Goal: Find specific page/section: Find specific page/section

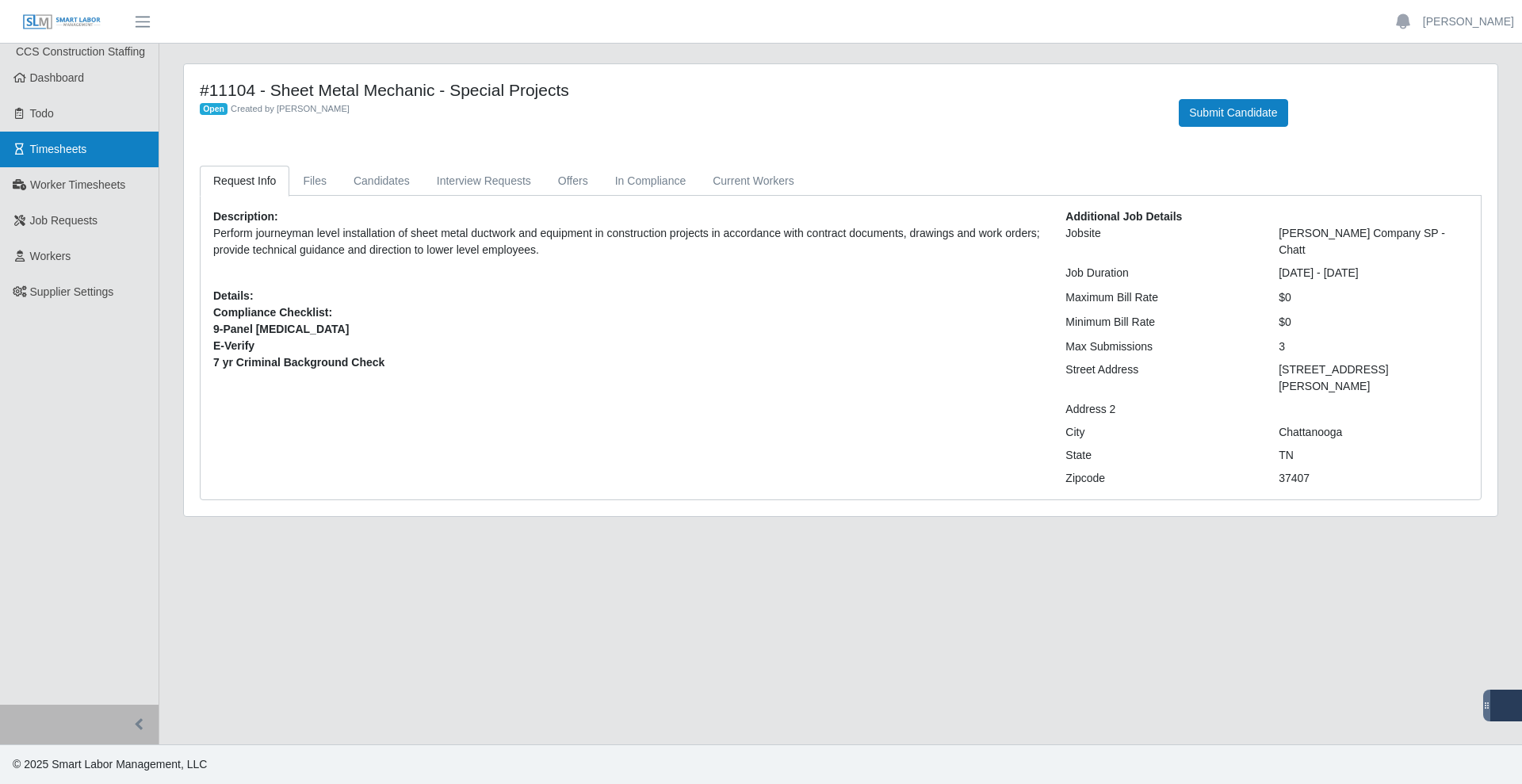
click at [65, 164] on link "Timesheets" at bounding box center [79, 149] width 159 height 36
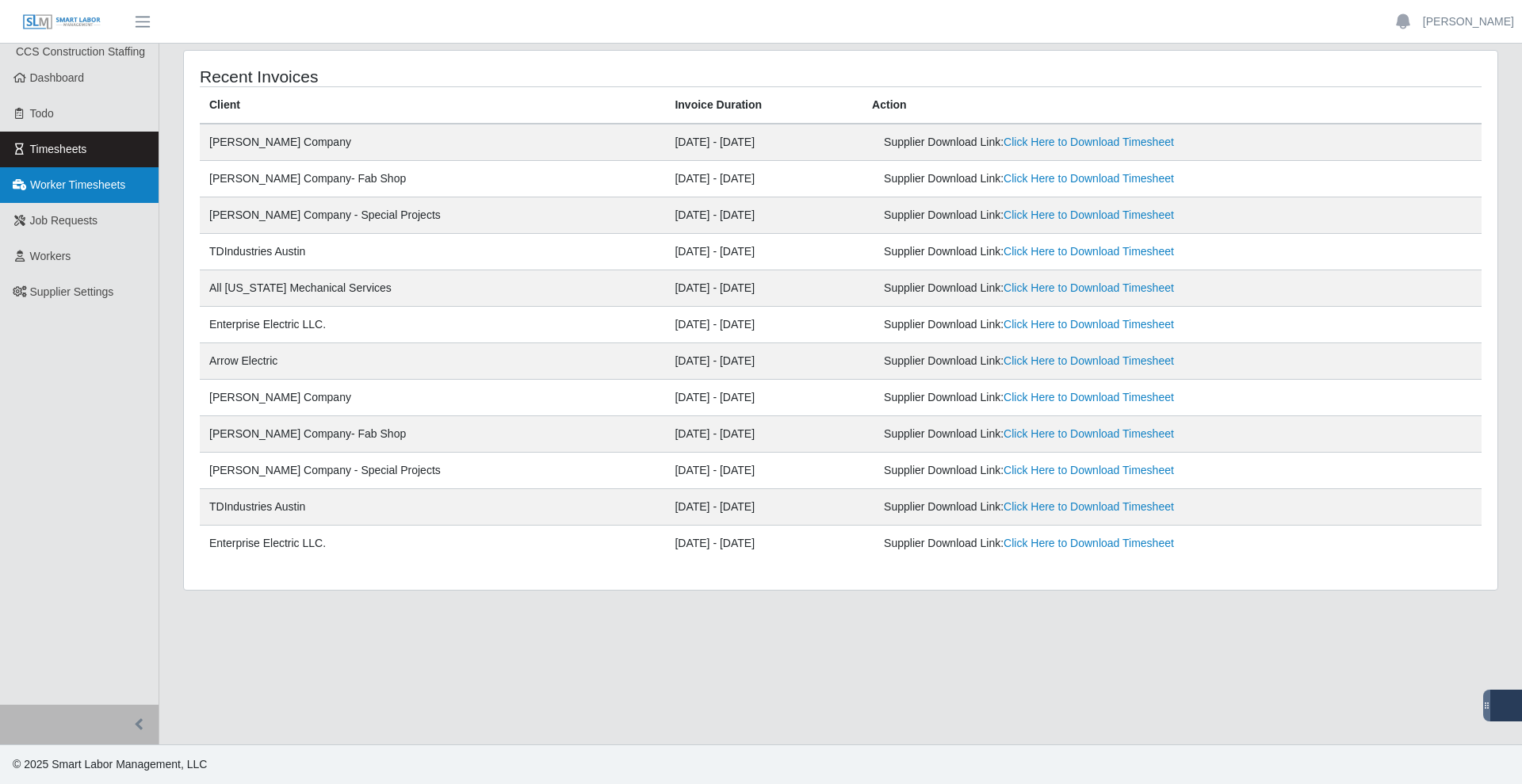
click at [91, 180] on span "Worker Timesheets" at bounding box center [77, 184] width 95 height 13
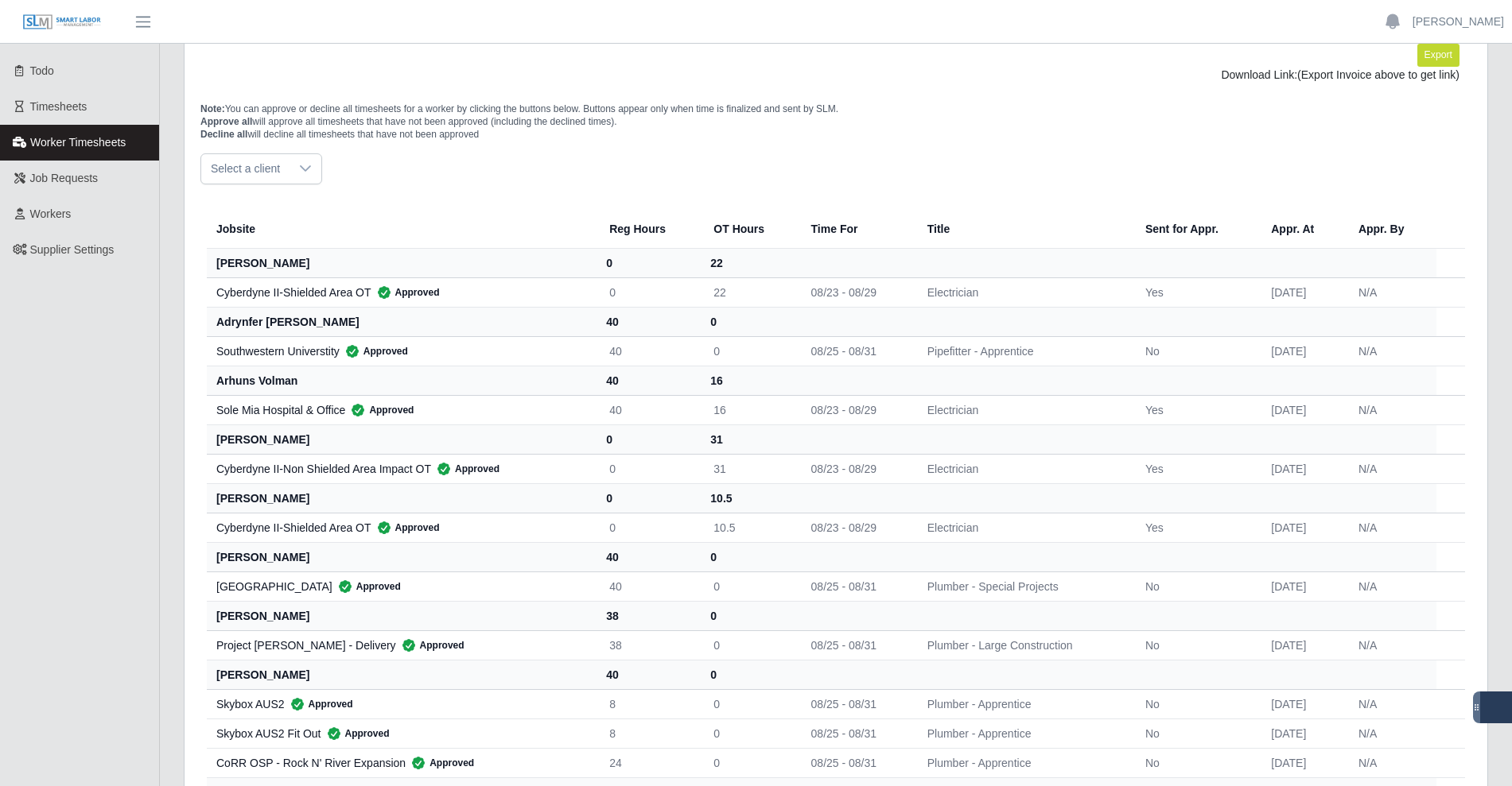
scroll to position [44, 0]
click at [312, 169] on div at bounding box center [305, 168] width 32 height 30
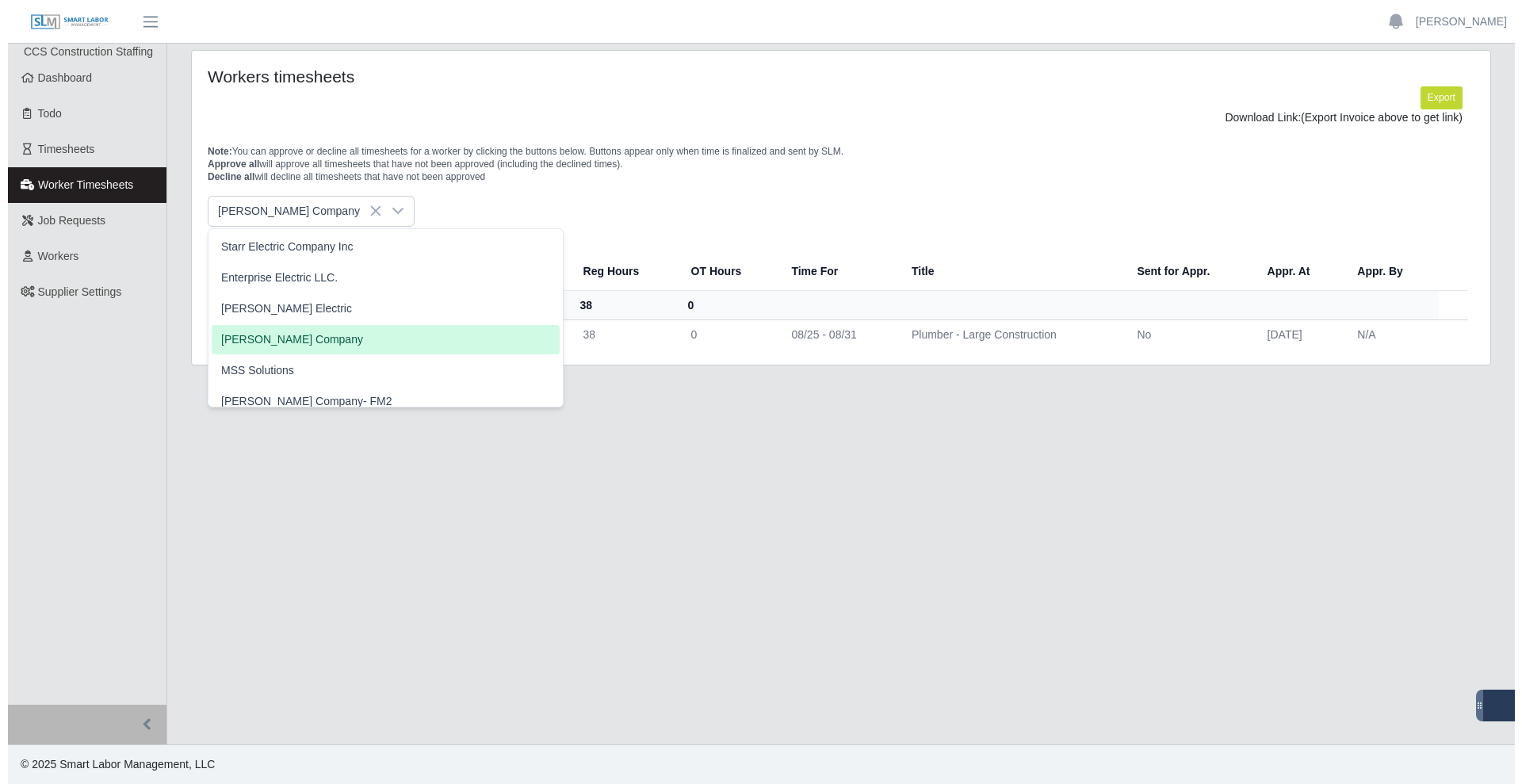
scroll to position [0, 0]
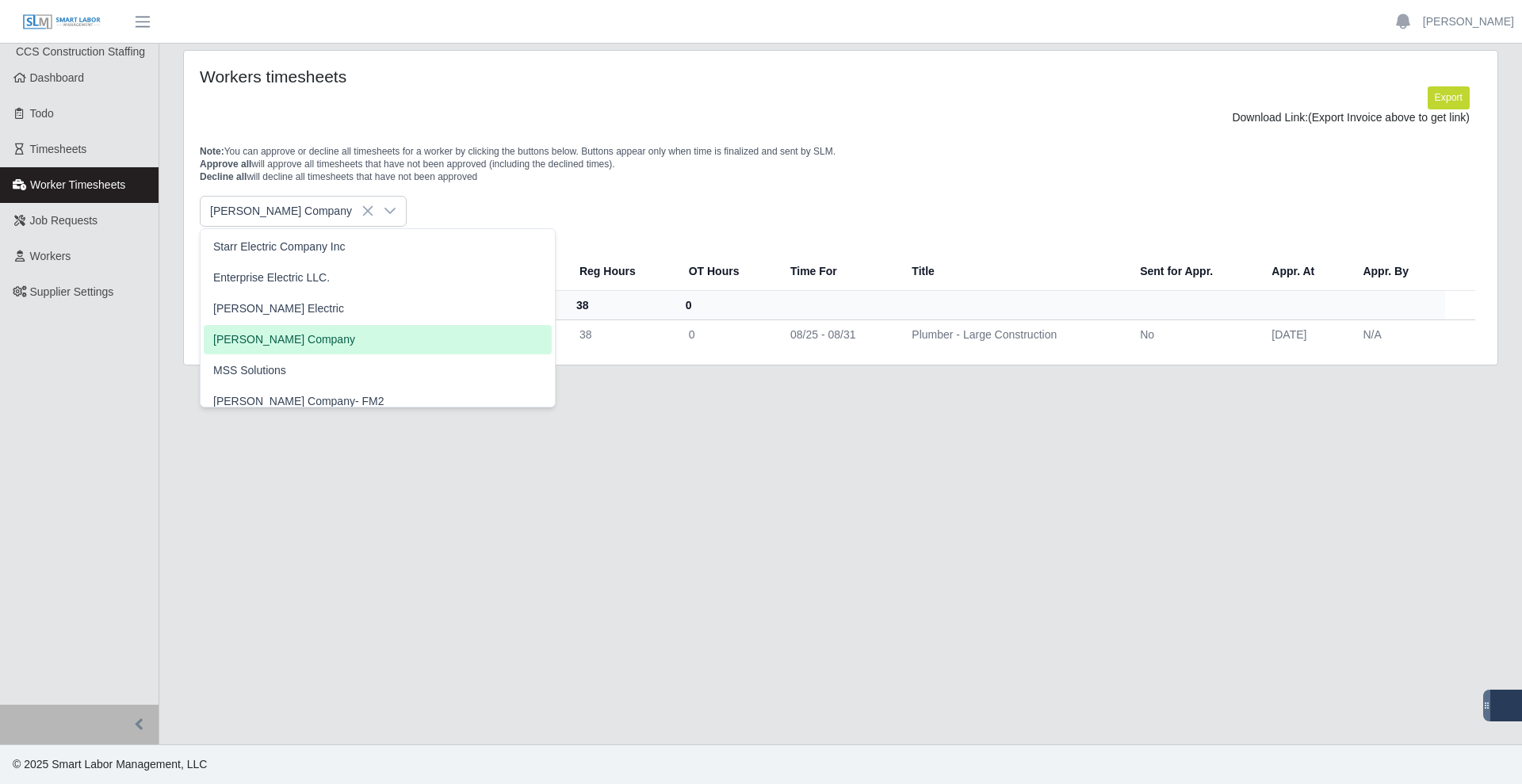
click at [296, 305] on ul "Starr Electric Company Inc Enterprise Electric LLC. Dodd Electric Lee Company M…" at bounding box center [378, 742] width 355 height 1025
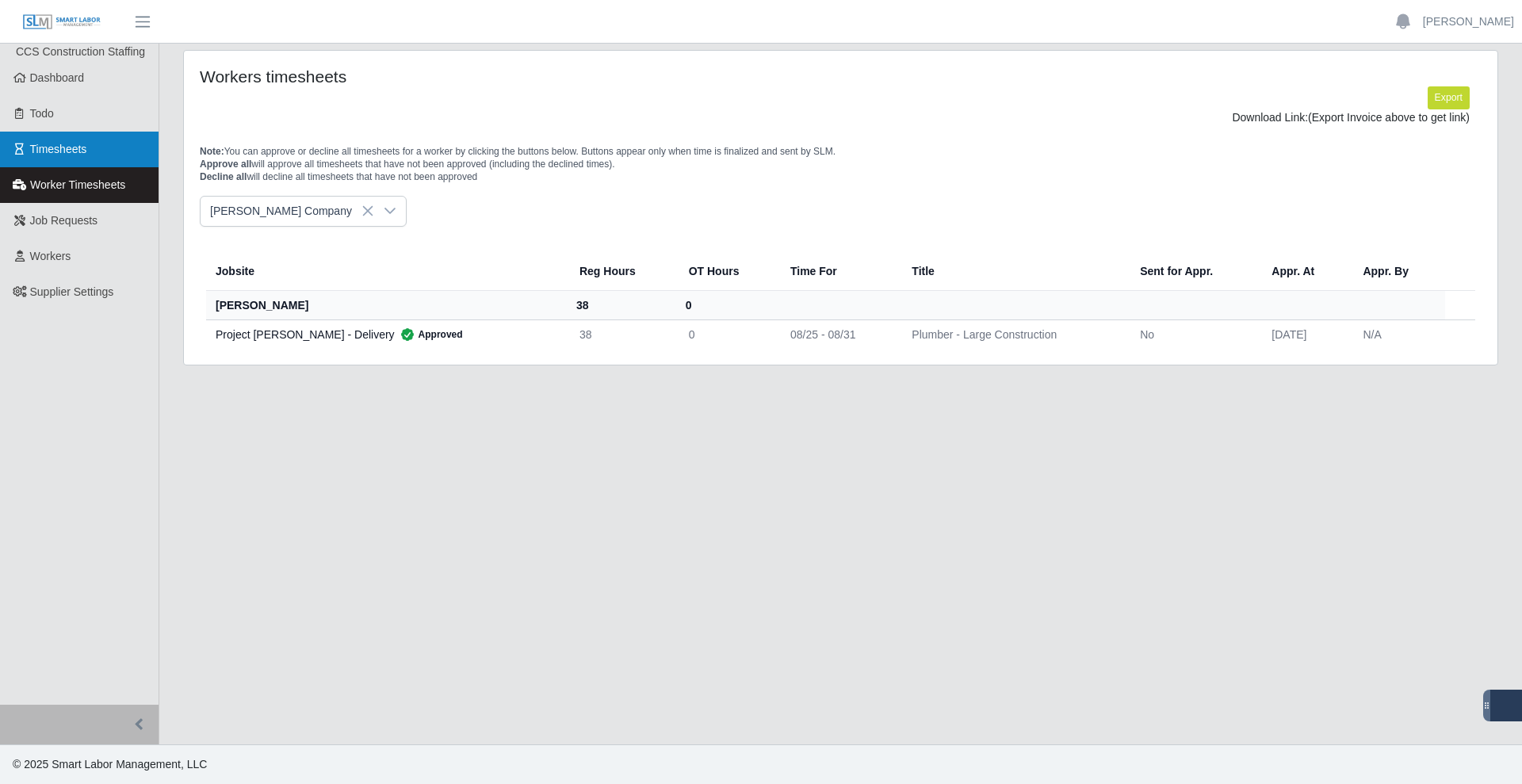
click at [84, 157] on link "Timesheets" at bounding box center [79, 149] width 159 height 36
